Goal: Submit feedback/report problem

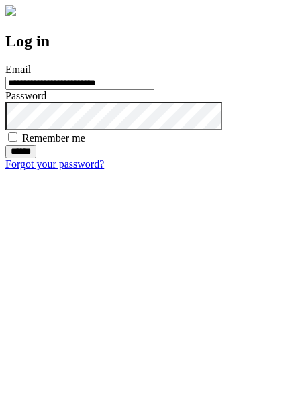
click at [36, 158] on input "******" at bounding box center [20, 151] width 31 height 13
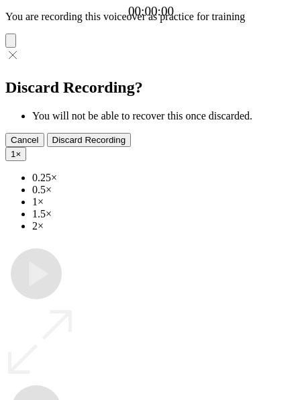
type input "**********"
